Goal: Task Accomplishment & Management: Use online tool/utility

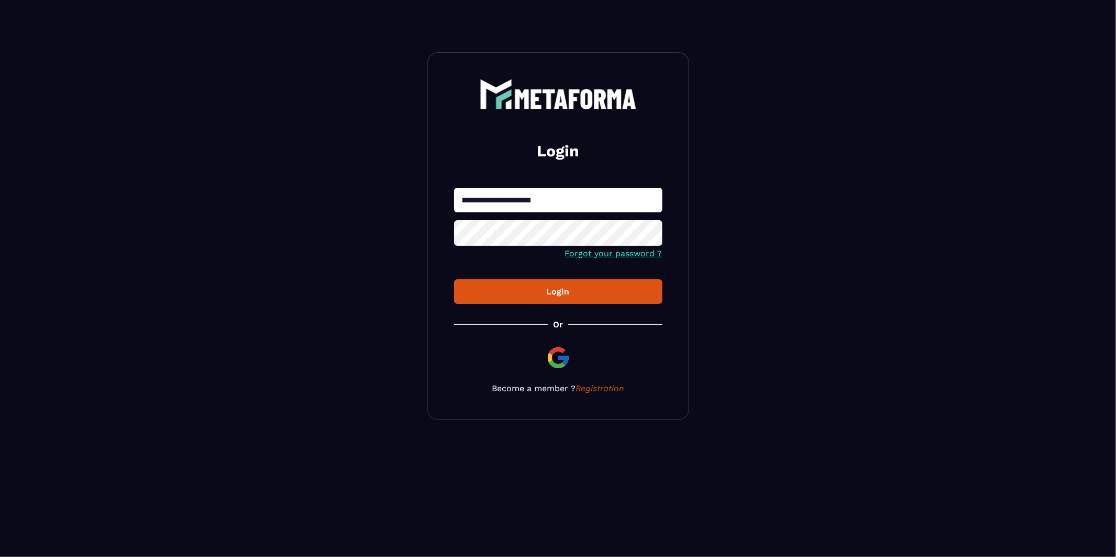
click at [481, 202] on input "**********" at bounding box center [558, 200] width 208 height 25
type input "**********"
click at [574, 295] on div "Login" at bounding box center [557, 292] width 191 height 10
